Goal: Information Seeking & Learning: Learn about a topic

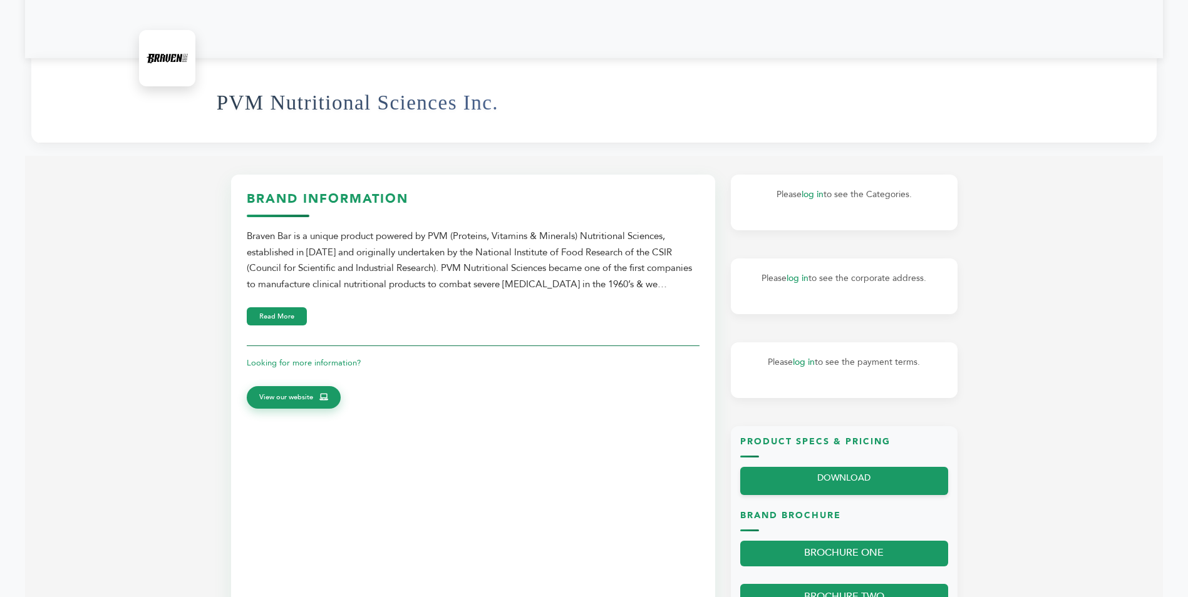
scroll to position [376, 0]
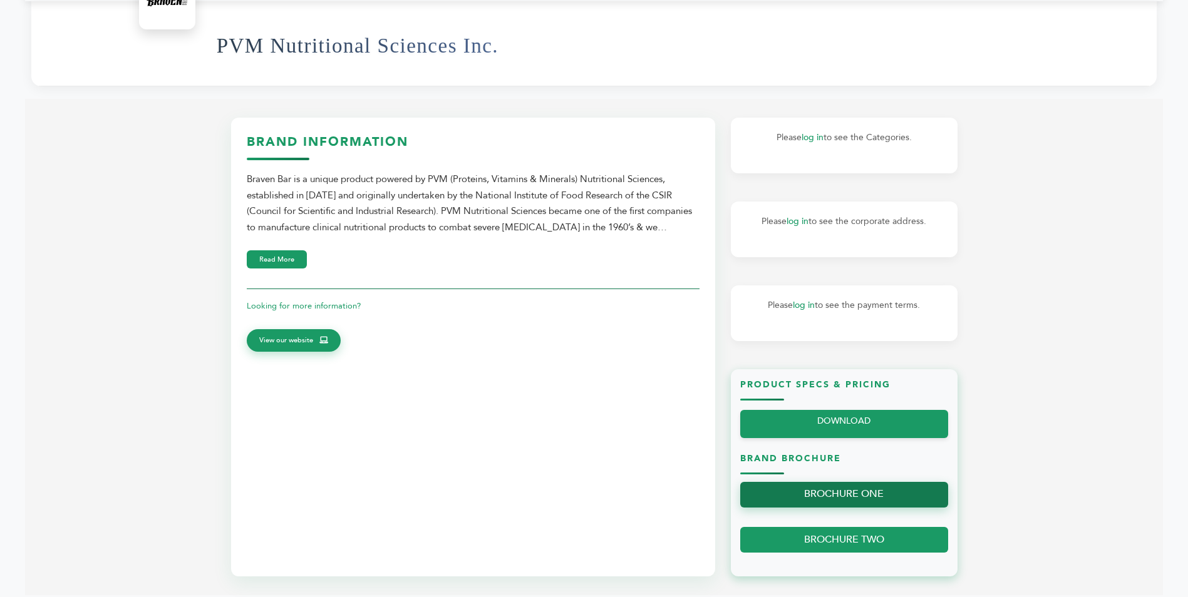
click at [839, 493] on link "BROCHURE ONE" at bounding box center [844, 495] width 208 height 26
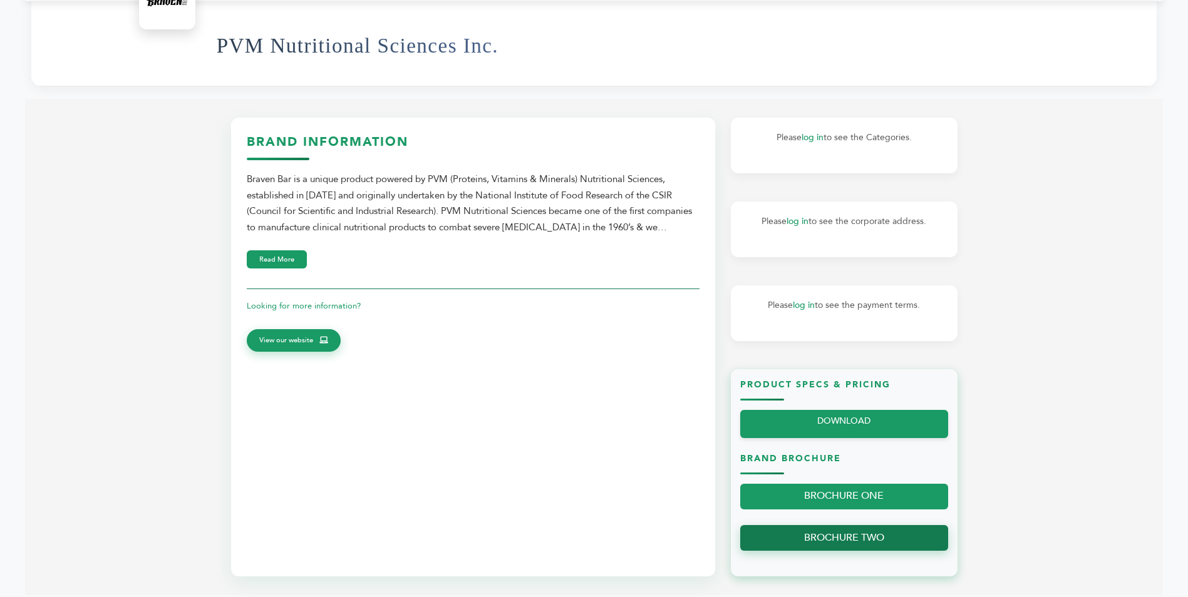
click at [861, 535] on link "BROCHURE TWO" at bounding box center [844, 538] width 208 height 26
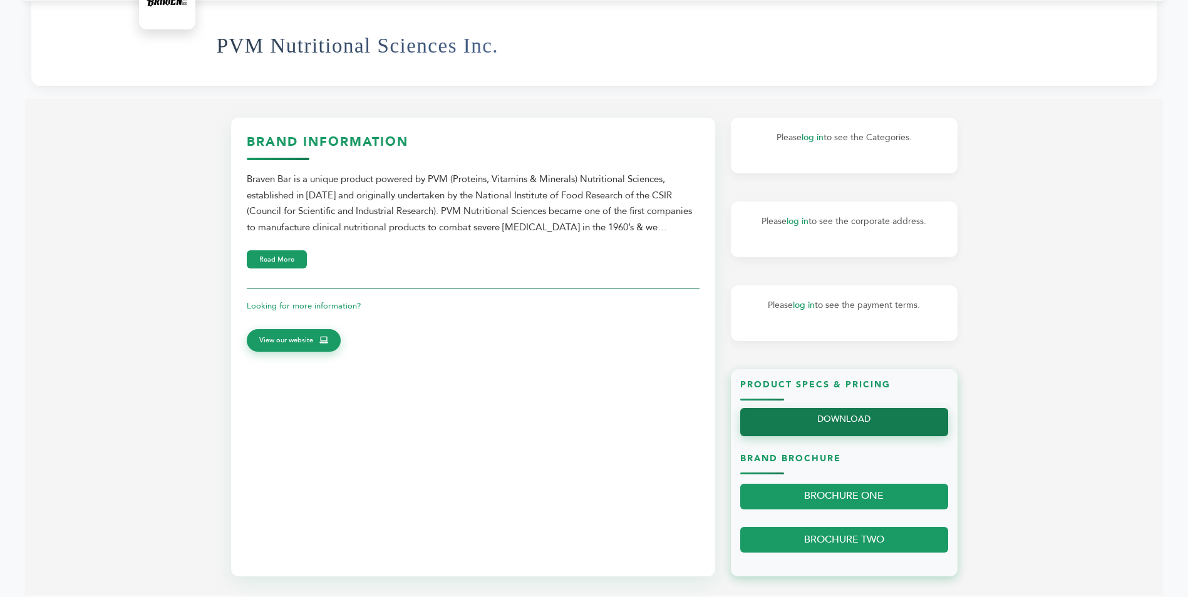
click at [865, 421] on link "DOWNLOAD" at bounding box center [844, 422] width 208 height 28
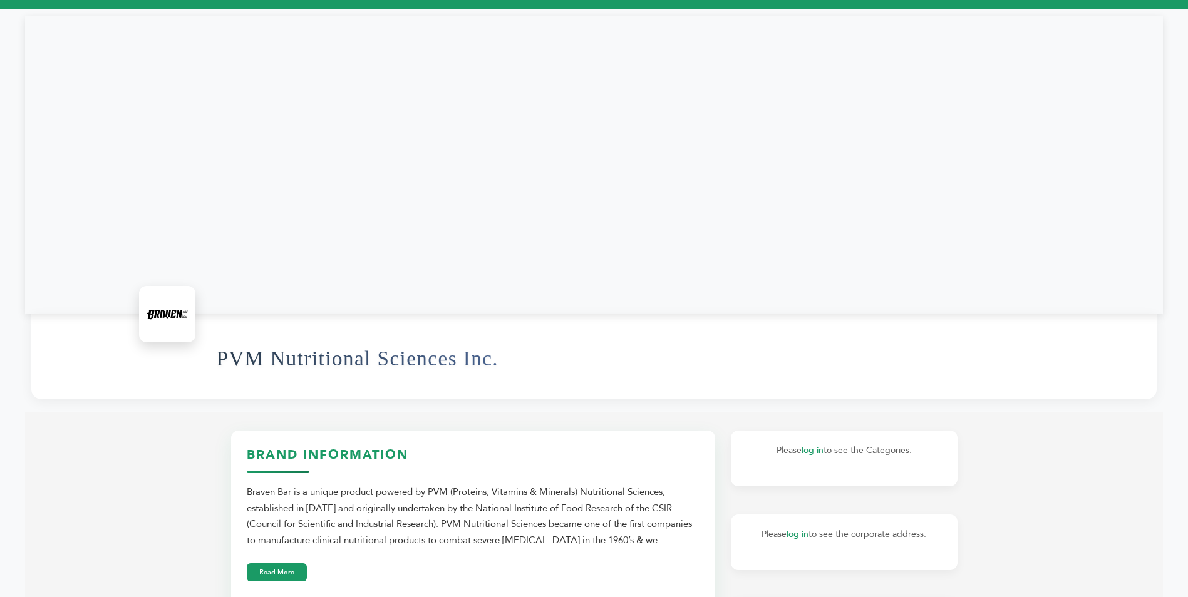
scroll to position [0, 0]
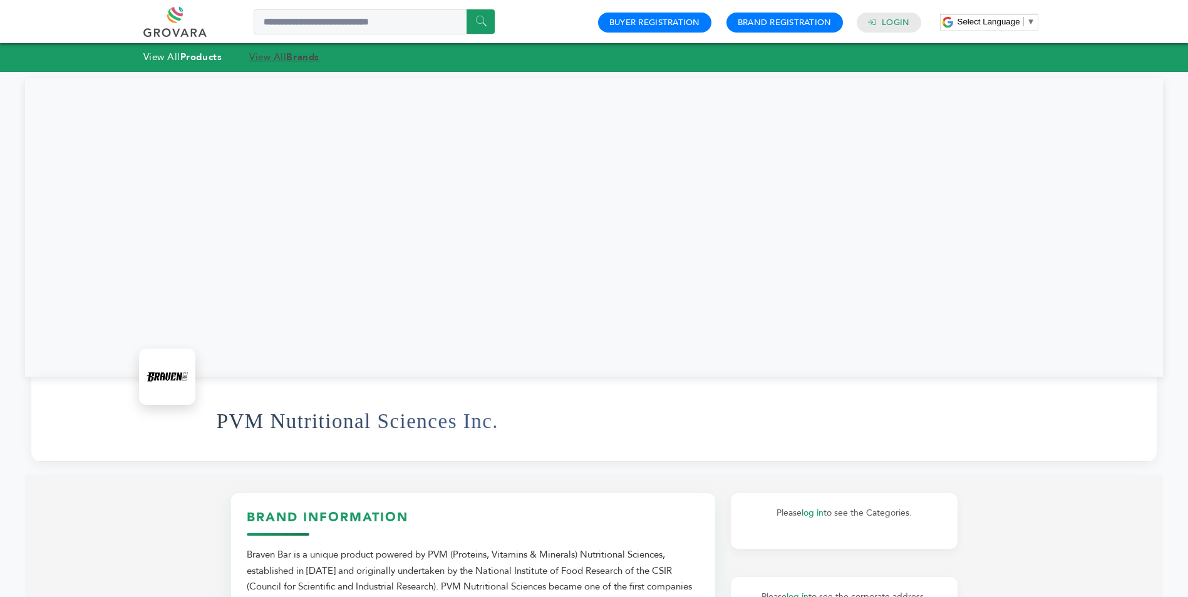
click at [302, 56] on strong "Brands" at bounding box center [302, 57] width 33 height 13
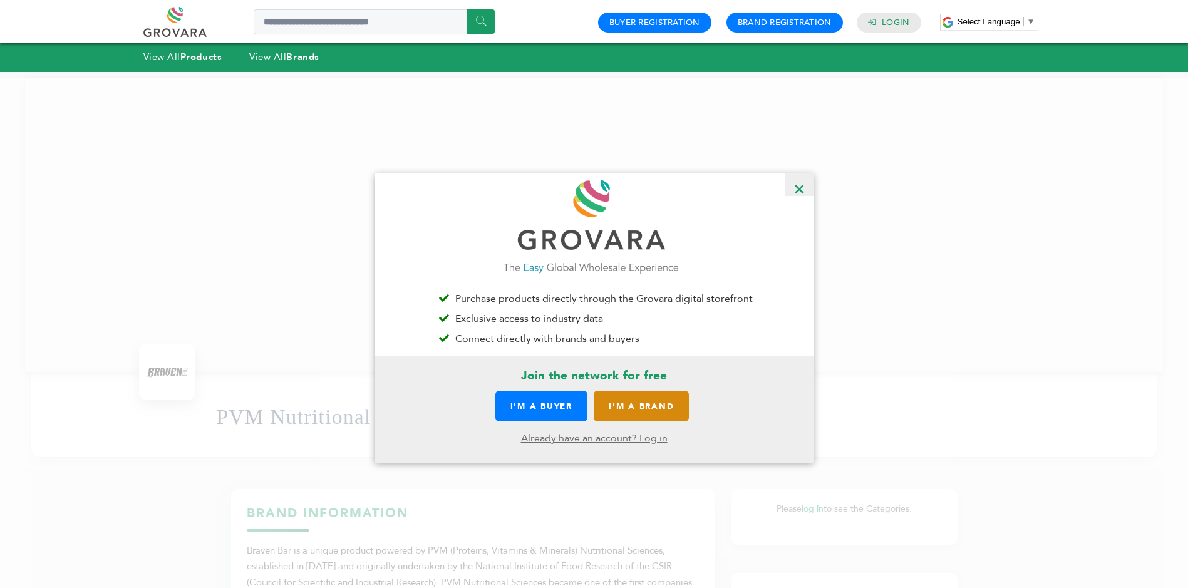
click at [658, 412] on link "I'M A BRAND" at bounding box center [640, 406] width 95 height 31
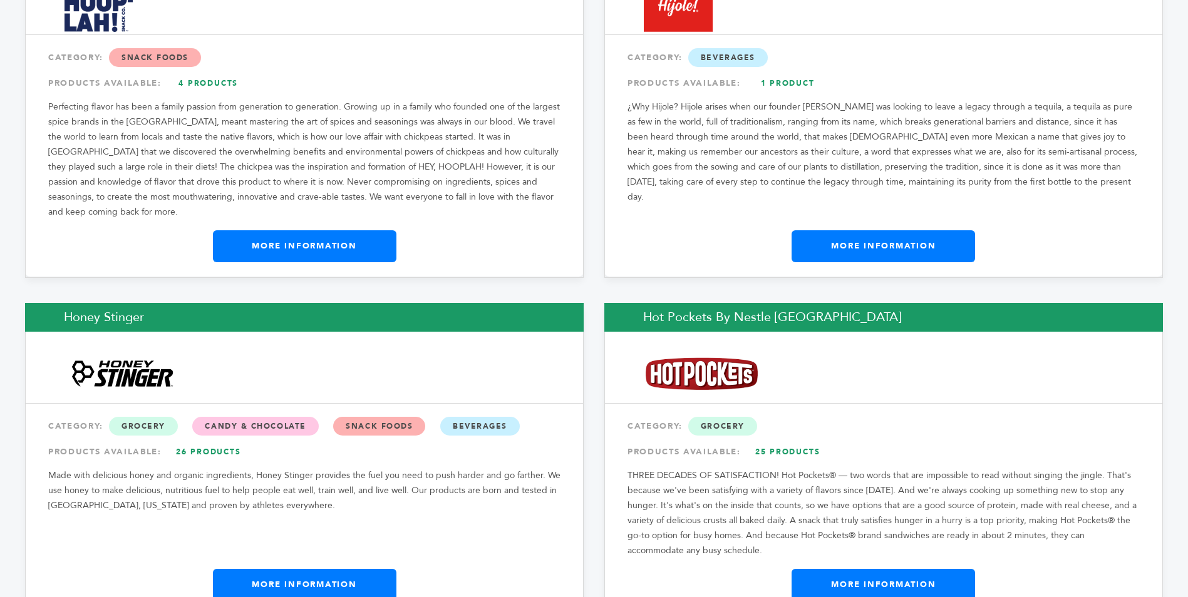
scroll to position [7324, 0]
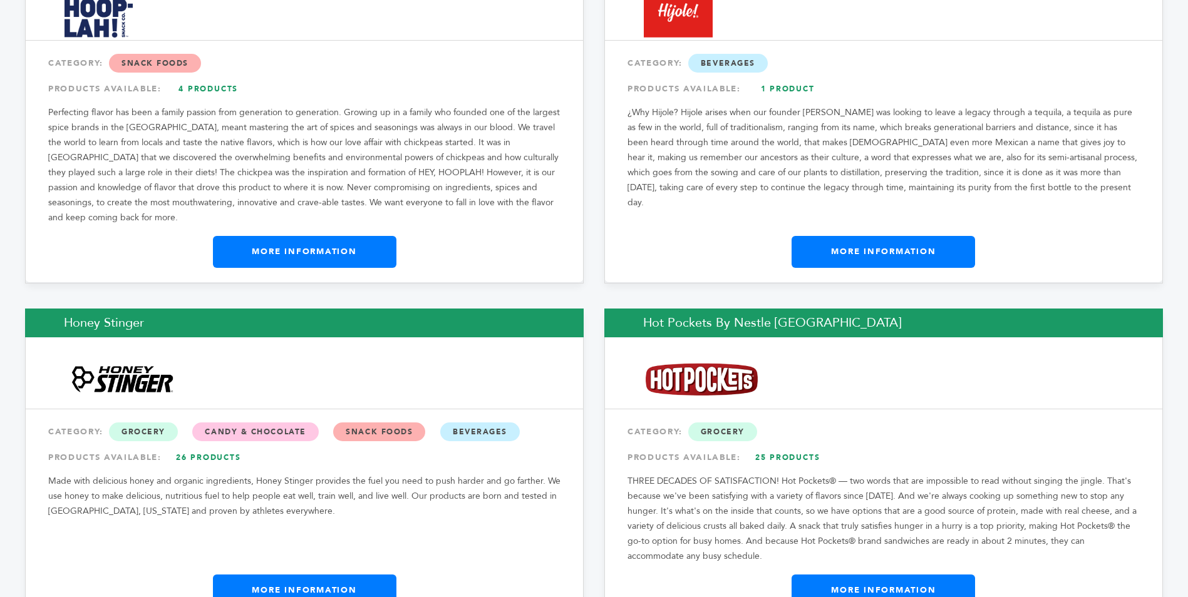
click at [287, 575] on link "More Information" at bounding box center [304, 590] width 183 height 31
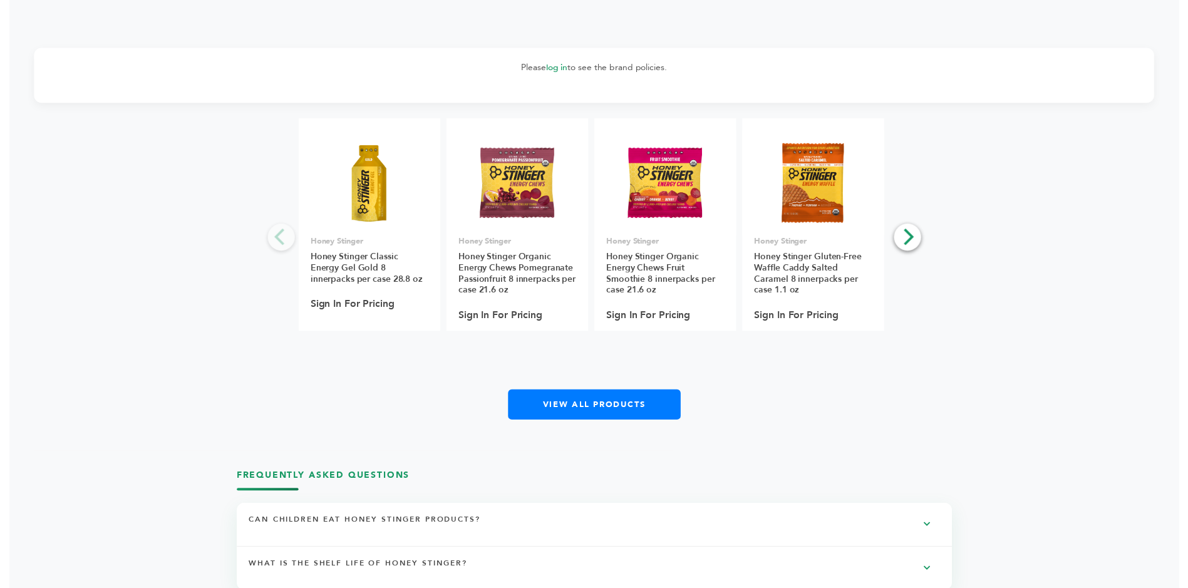
scroll to position [1565, 0]
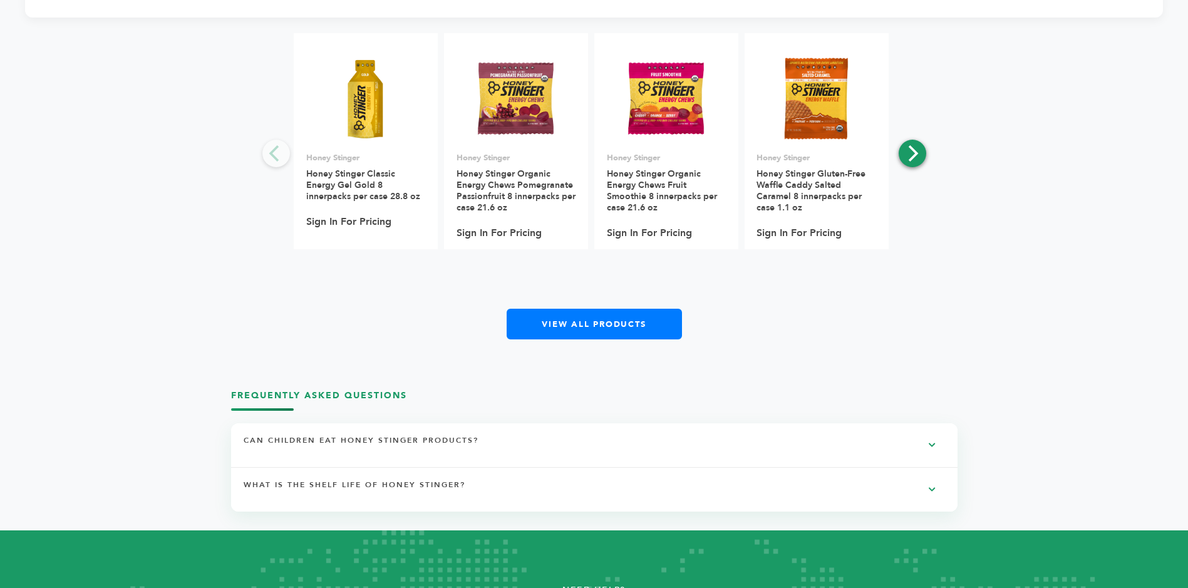
click at [907, 152] on icon "Next" at bounding box center [911, 153] width 16 height 16
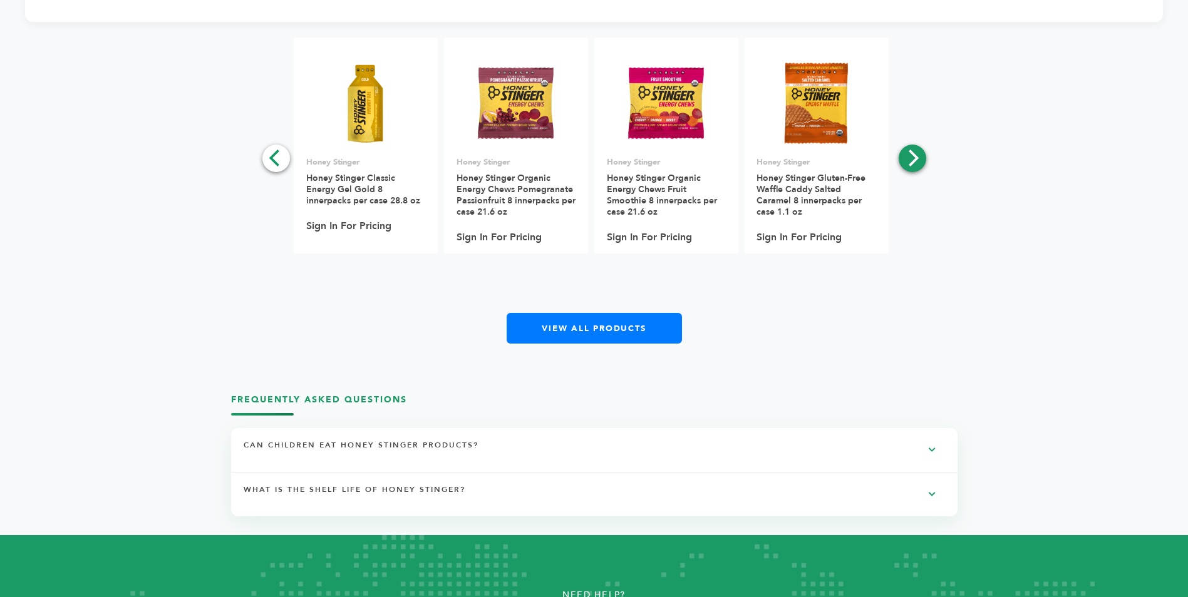
click at [909, 156] on icon "Next" at bounding box center [911, 158] width 16 height 16
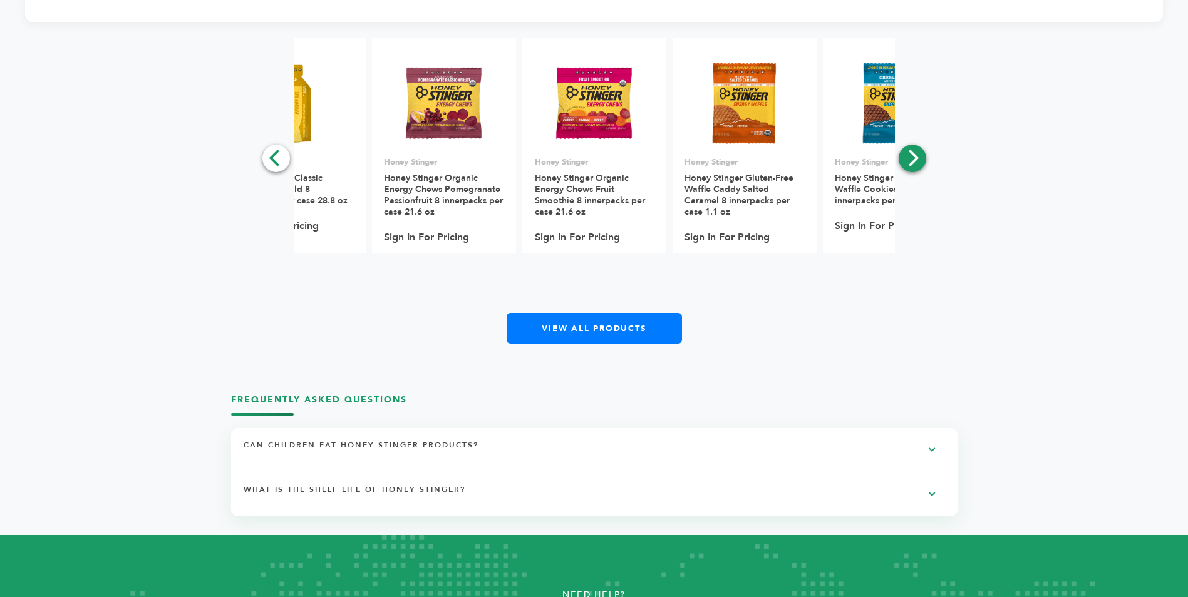
click at [909, 156] on icon "Next" at bounding box center [911, 158] width 16 height 16
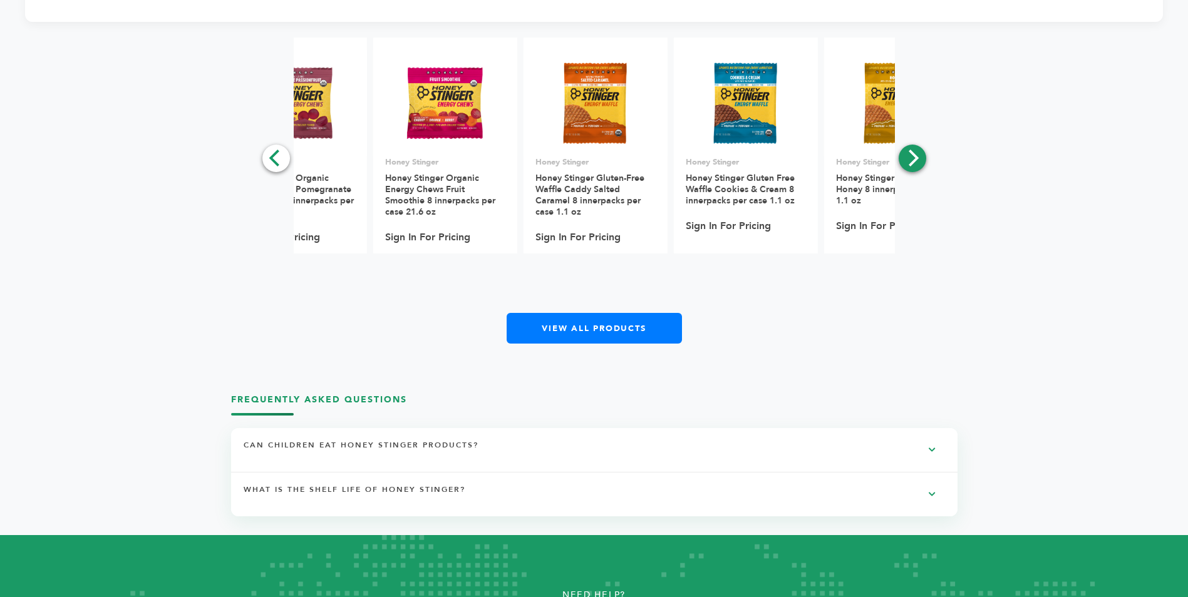
click at [909, 156] on icon "Next" at bounding box center [911, 158] width 16 height 16
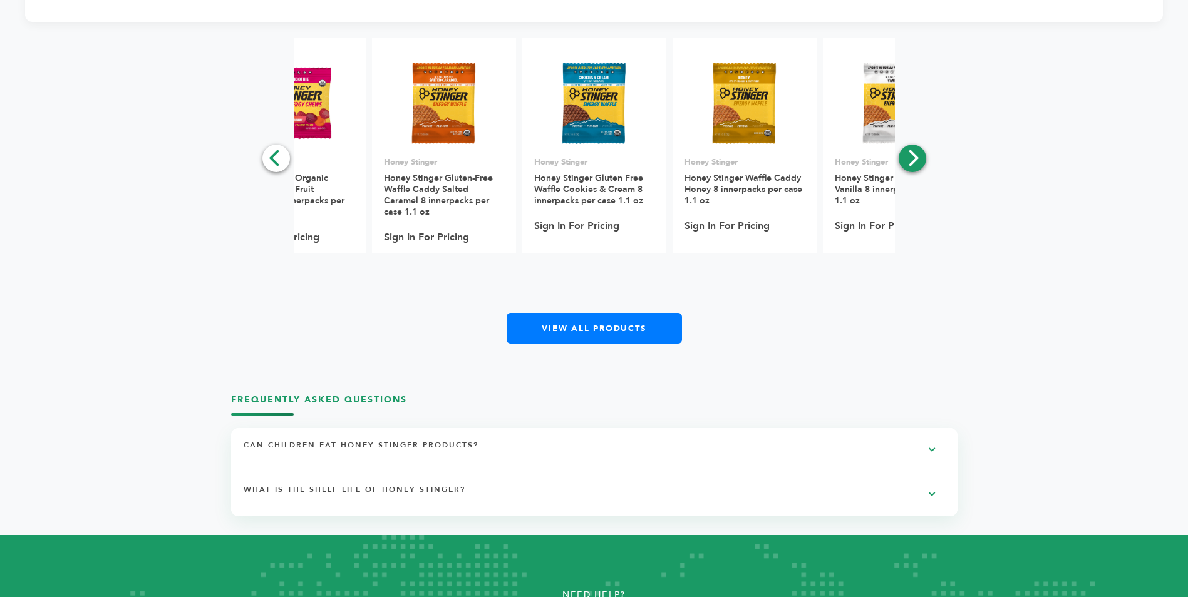
click at [909, 156] on icon "Next" at bounding box center [911, 158] width 16 height 16
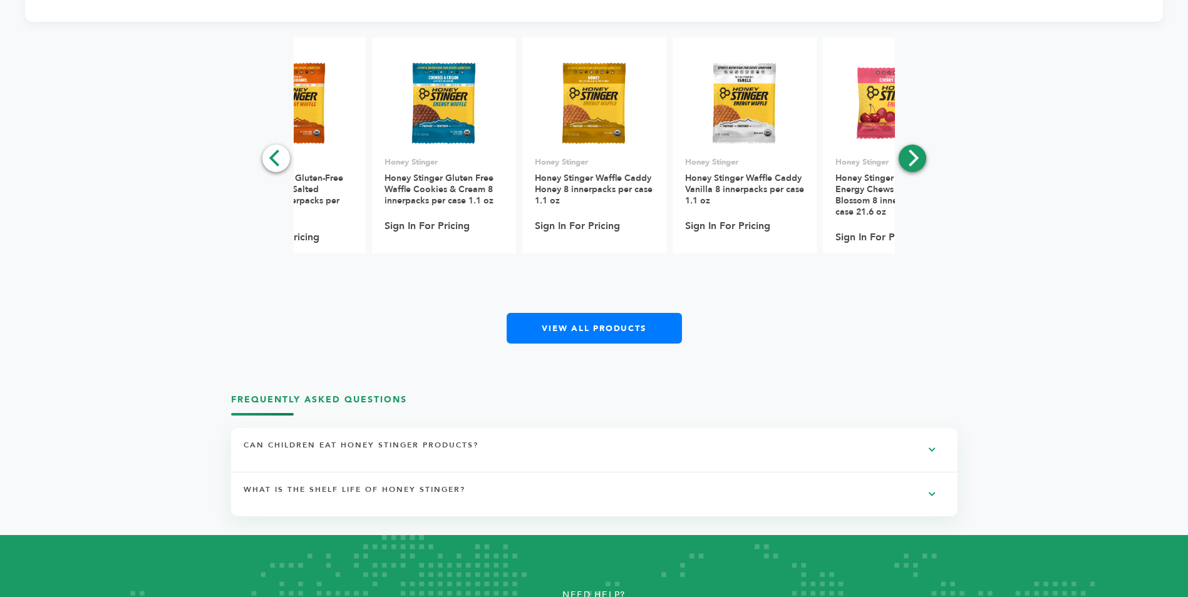
click at [909, 156] on icon "Next" at bounding box center [911, 158] width 16 height 16
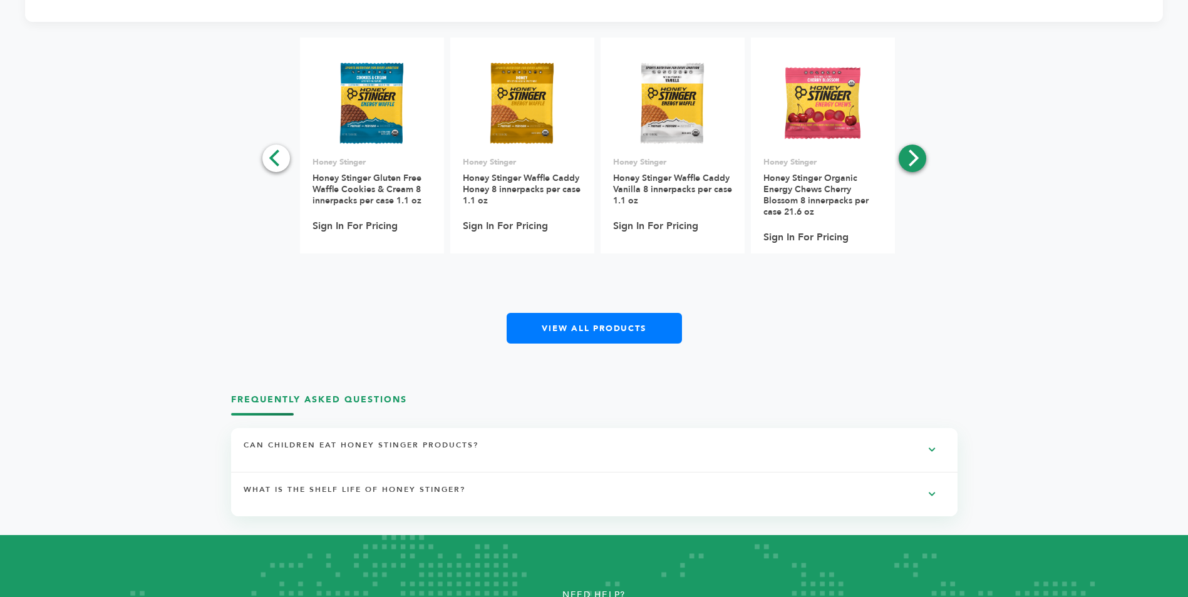
click at [909, 156] on icon "Next" at bounding box center [911, 158] width 16 height 16
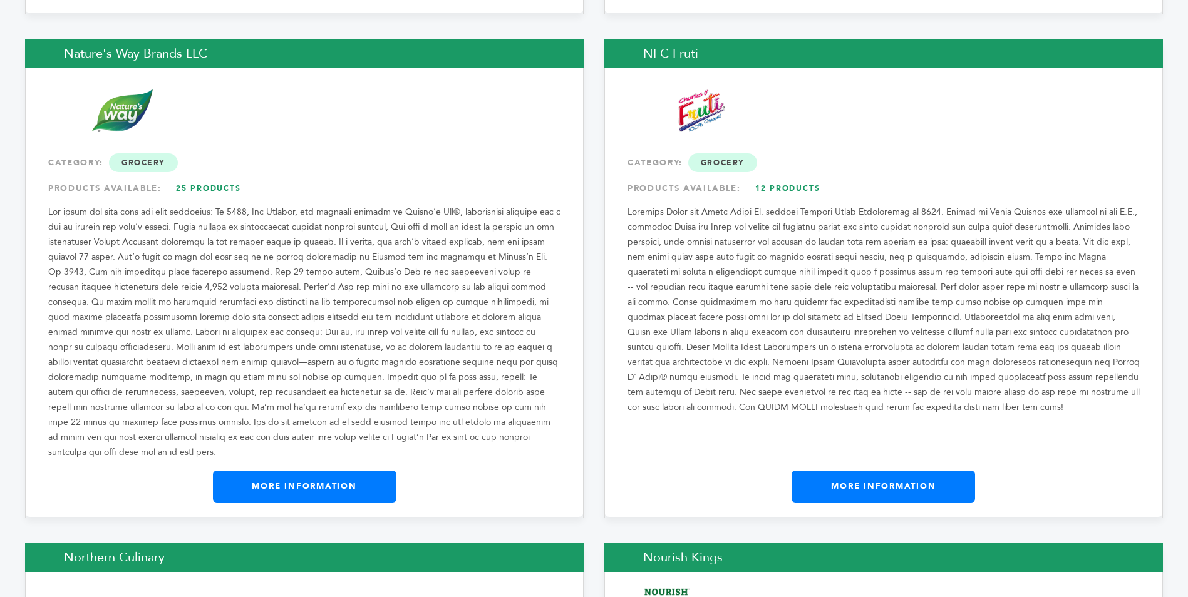
scroll to position [10329, 0]
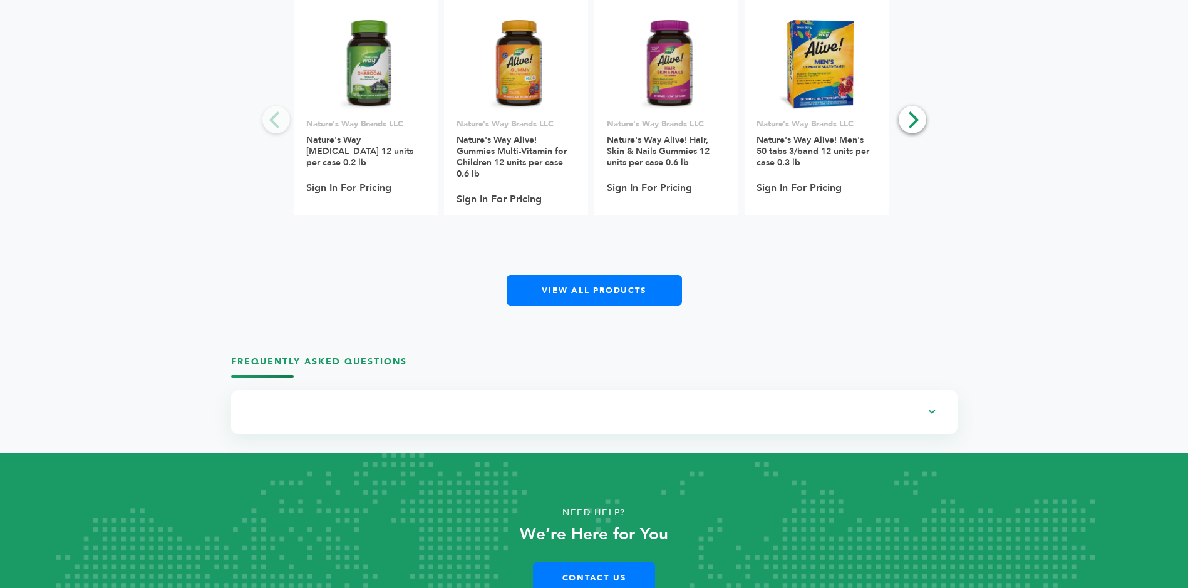
scroll to position [2128, 0]
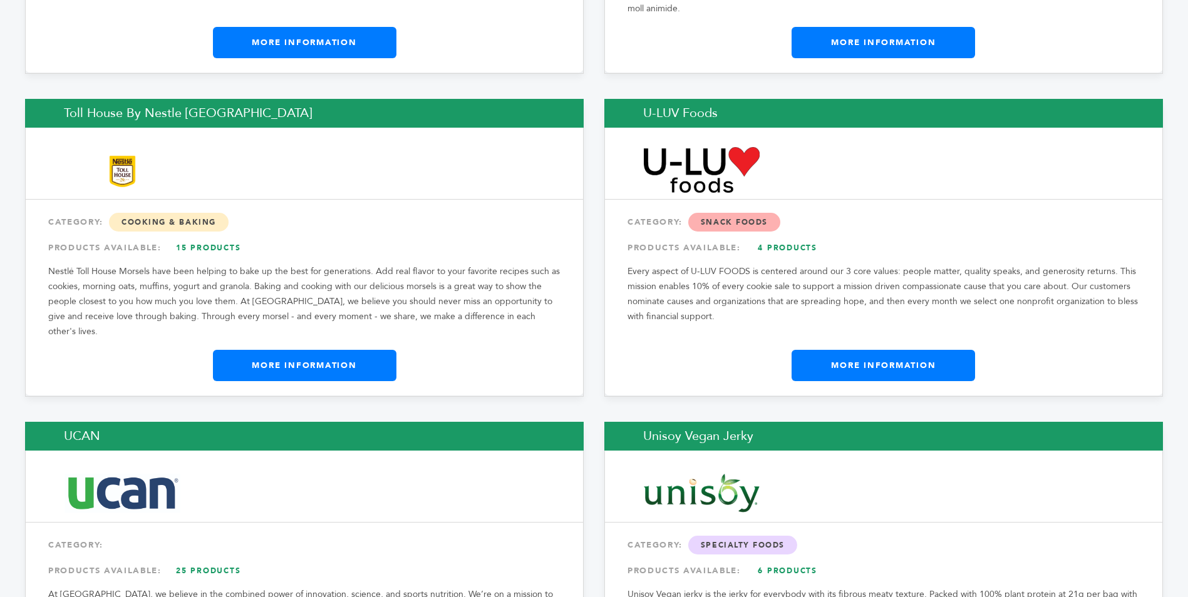
scroll to position [18091, 0]
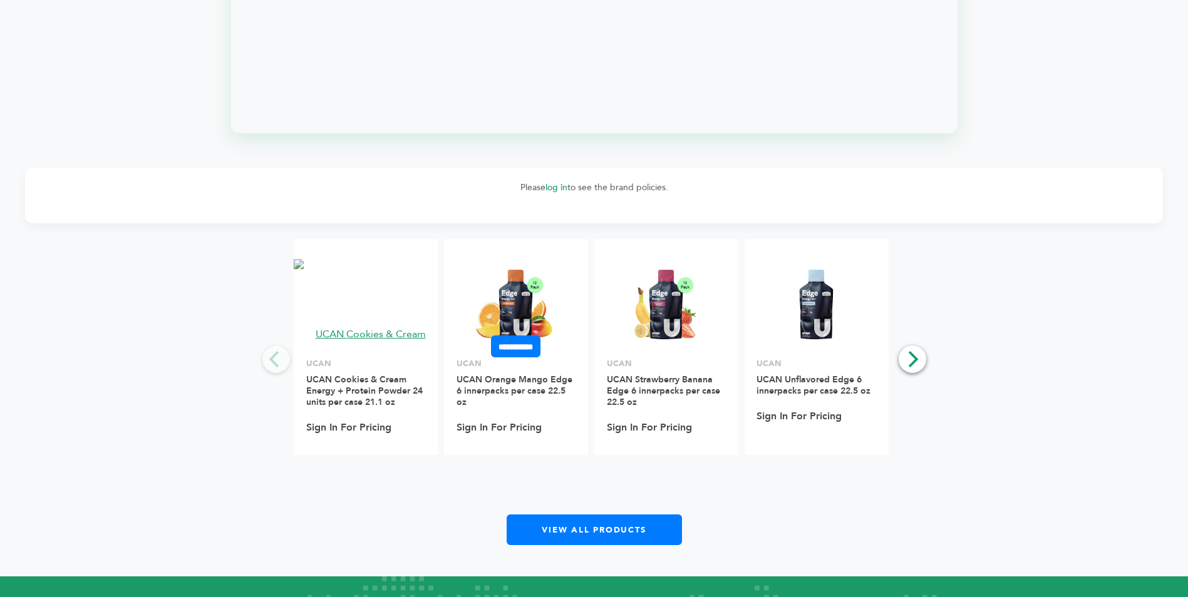
scroll to position [1377, 0]
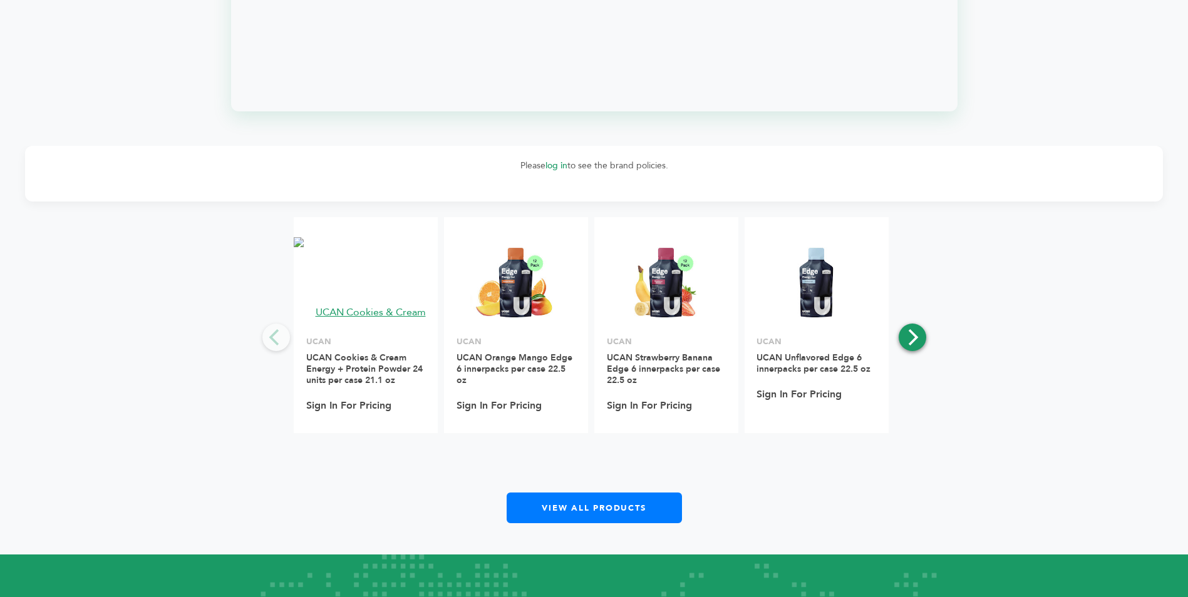
click at [918, 337] on icon "Next" at bounding box center [911, 337] width 16 height 16
click at [913, 337] on icon "Next" at bounding box center [913, 337] width 10 height 16
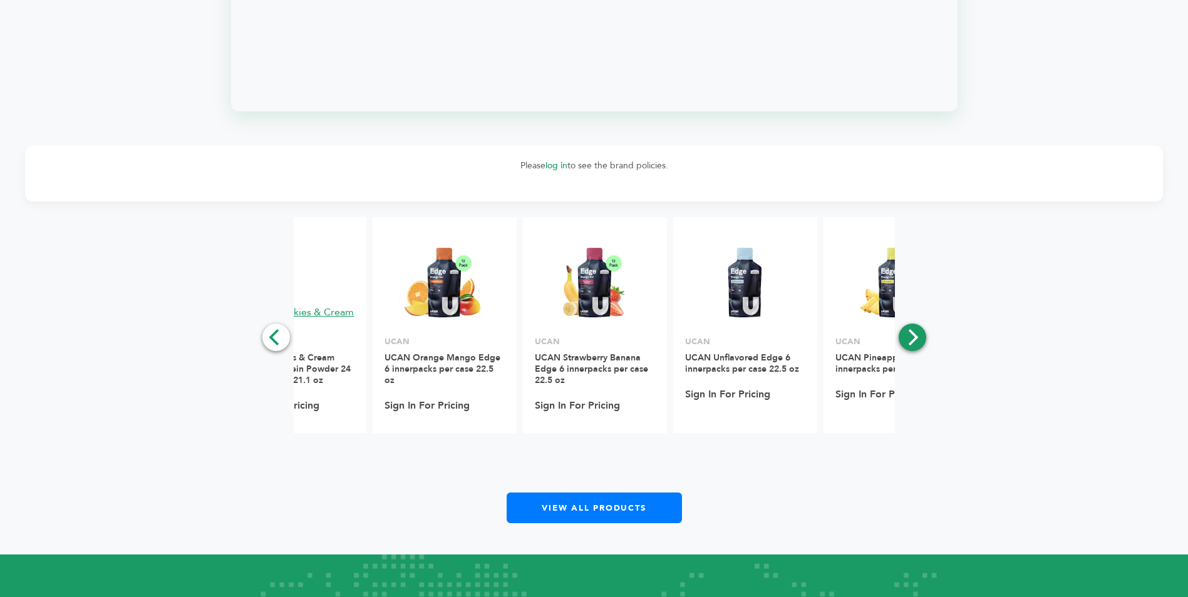
click at [913, 337] on icon "Next" at bounding box center [913, 337] width 10 height 16
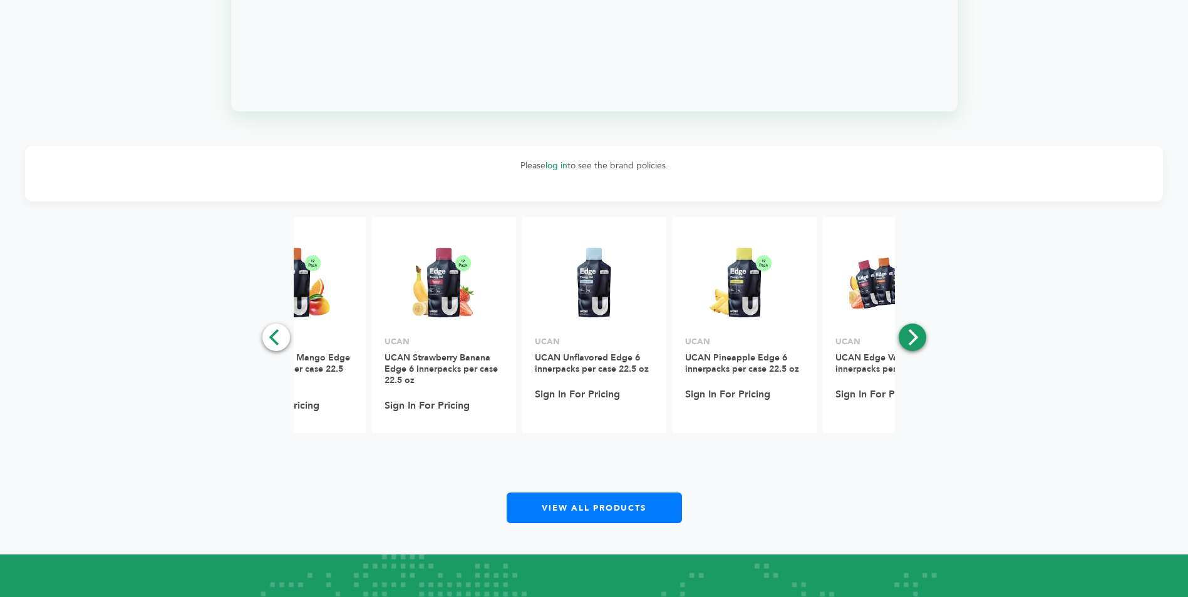
click at [913, 337] on icon "Next" at bounding box center [913, 337] width 10 height 16
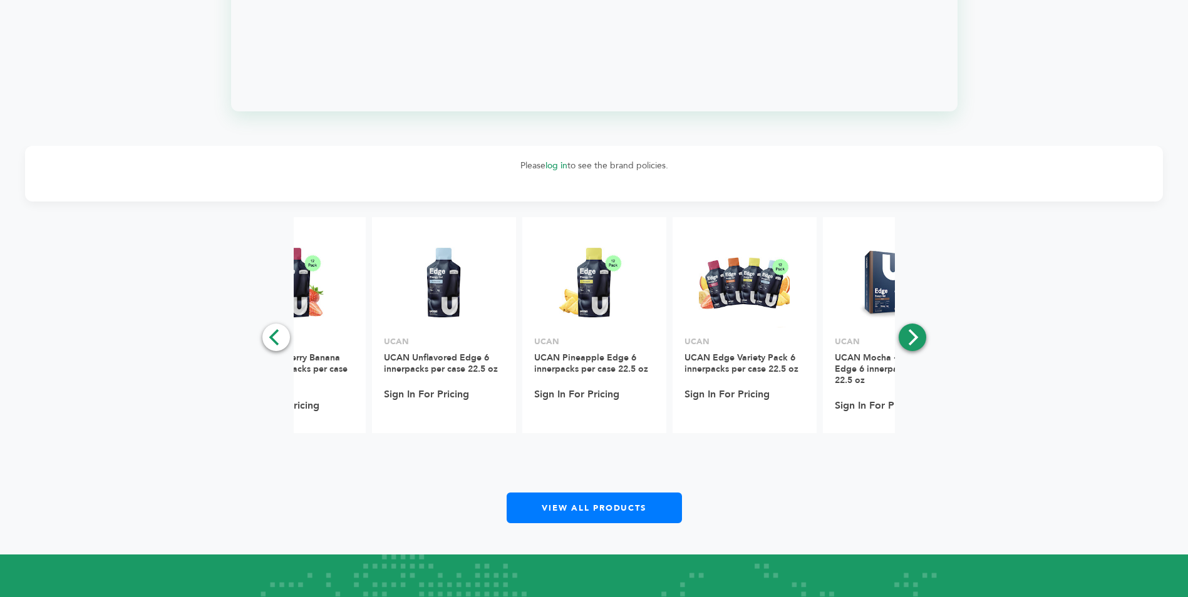
click at [913, 337] on icon "Next" at bounding box center [913, 337] width 10 height 16
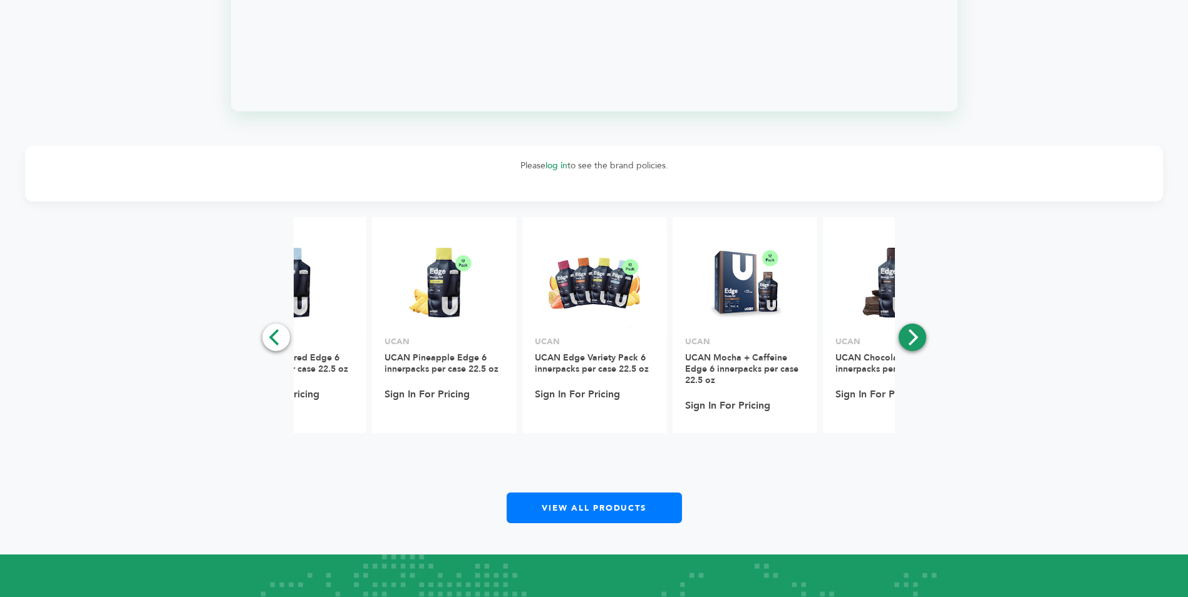
click at [913, 337] on icon "Next" at bounding box center [913, 337] width 10 height 16
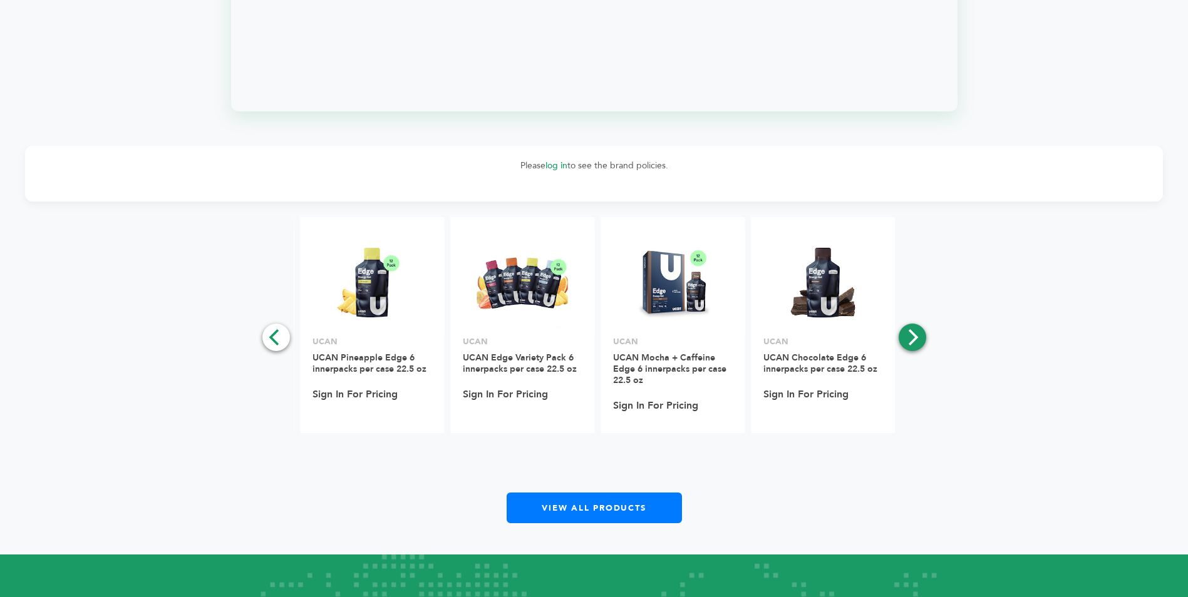
click at [913, 337] on icon "Next" at bounding box center [913, 337] width 10 height 16
click at [913, 337] on div "**********" at bounding box center [593, 370] width 1137 height 306
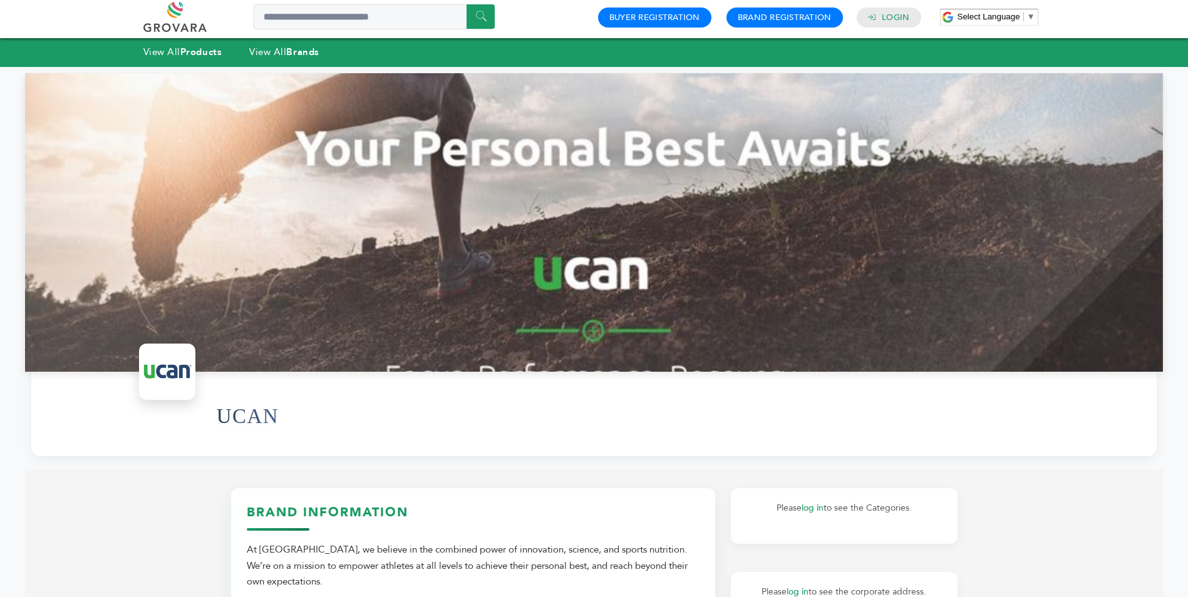
scroll to position [0, 0]
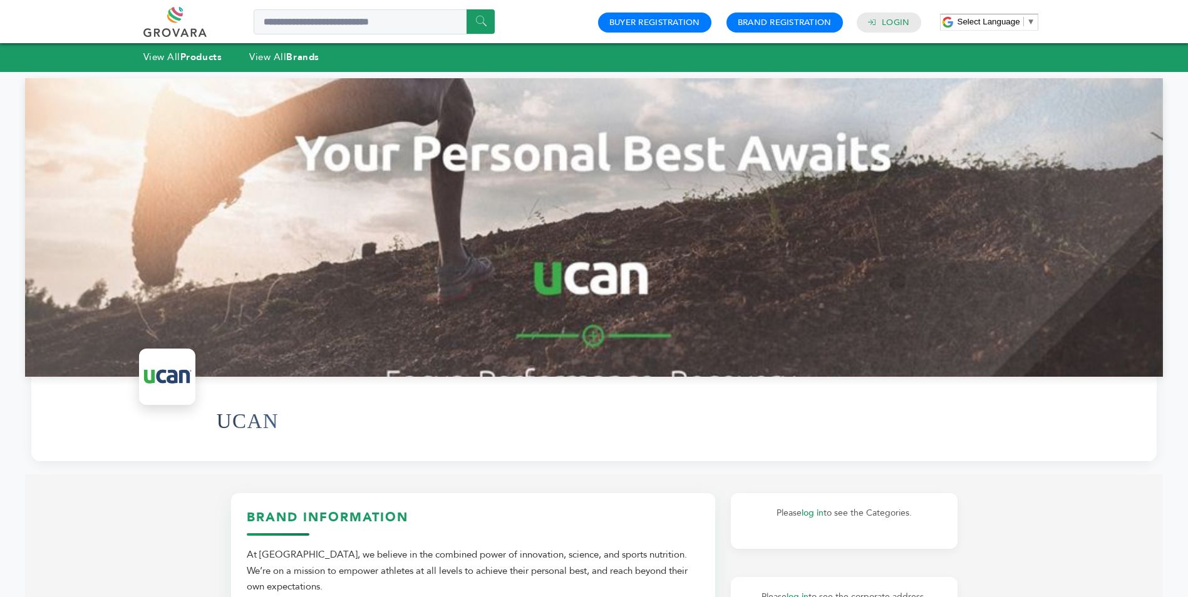
click at [177, 34] on link at bounding box center [188, 22] width 91 height 30
